Goal: Information Seeking & Learning: Learn about a topic

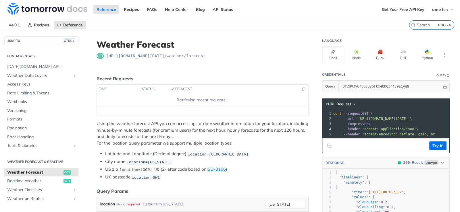
click at [24, 171] on span "Weather Forecast" at bounding box center [34, 173] width 55 height 6
click at [26, 181] on span "Realtime Weather" at bounding box center [34, 182] width 55 height 6
